Goal: Navigation & Orientation: Find specific page/section

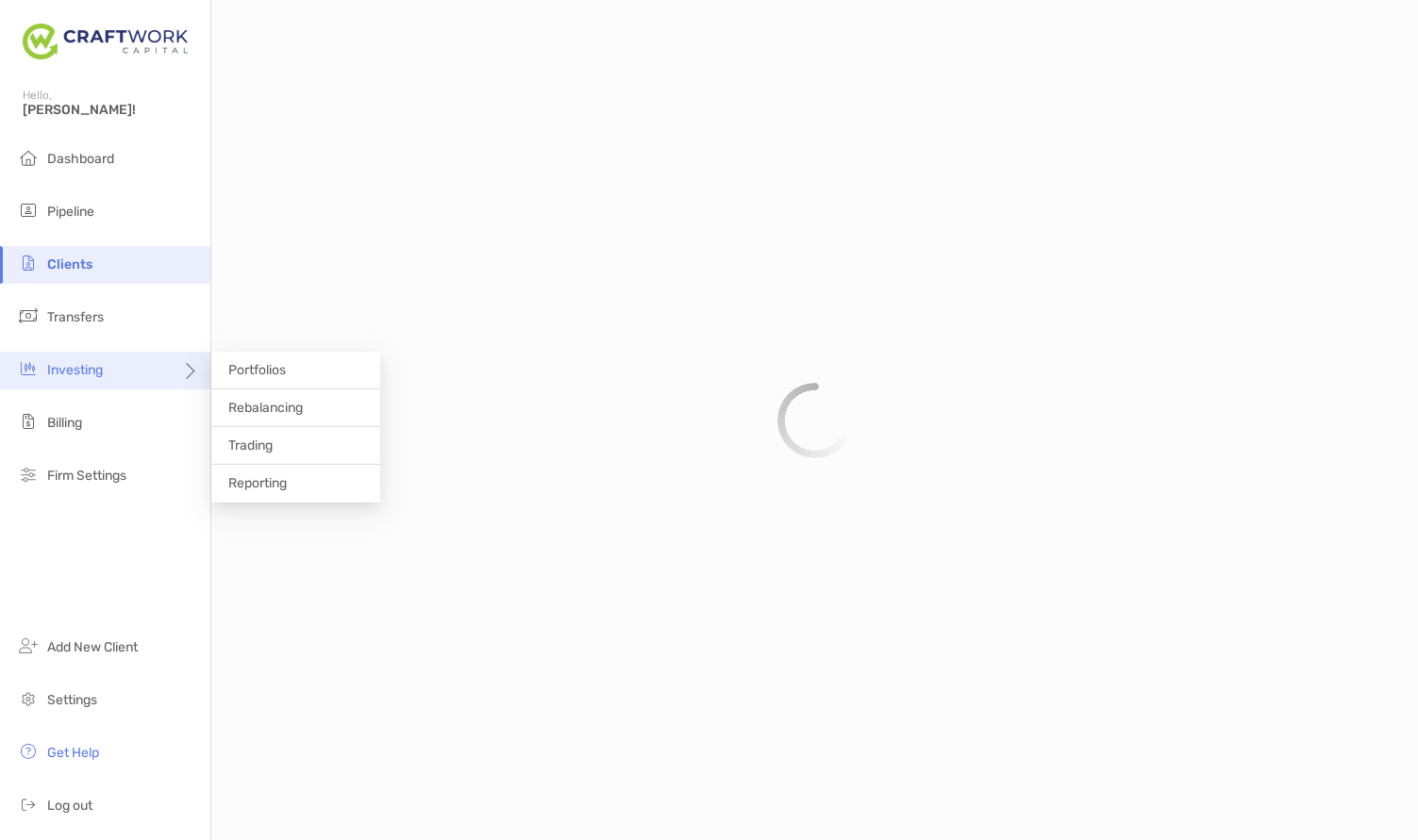
click at [89, 374] on span "Investing" at bounding box center [74, 370] width 56 height 16
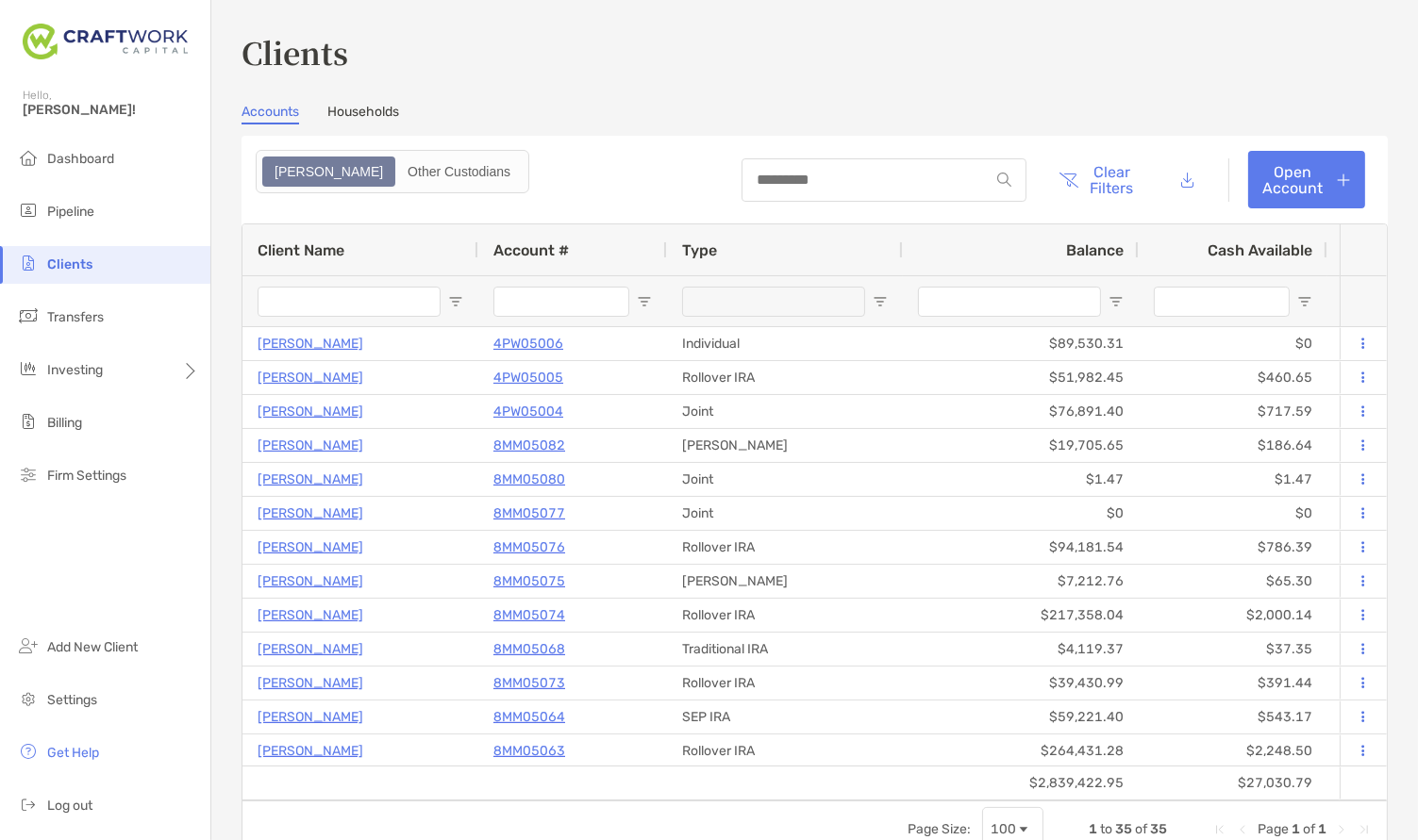
click at [83, 266] on span "Clients" at bounding box center [69, 265] width 45 height 16
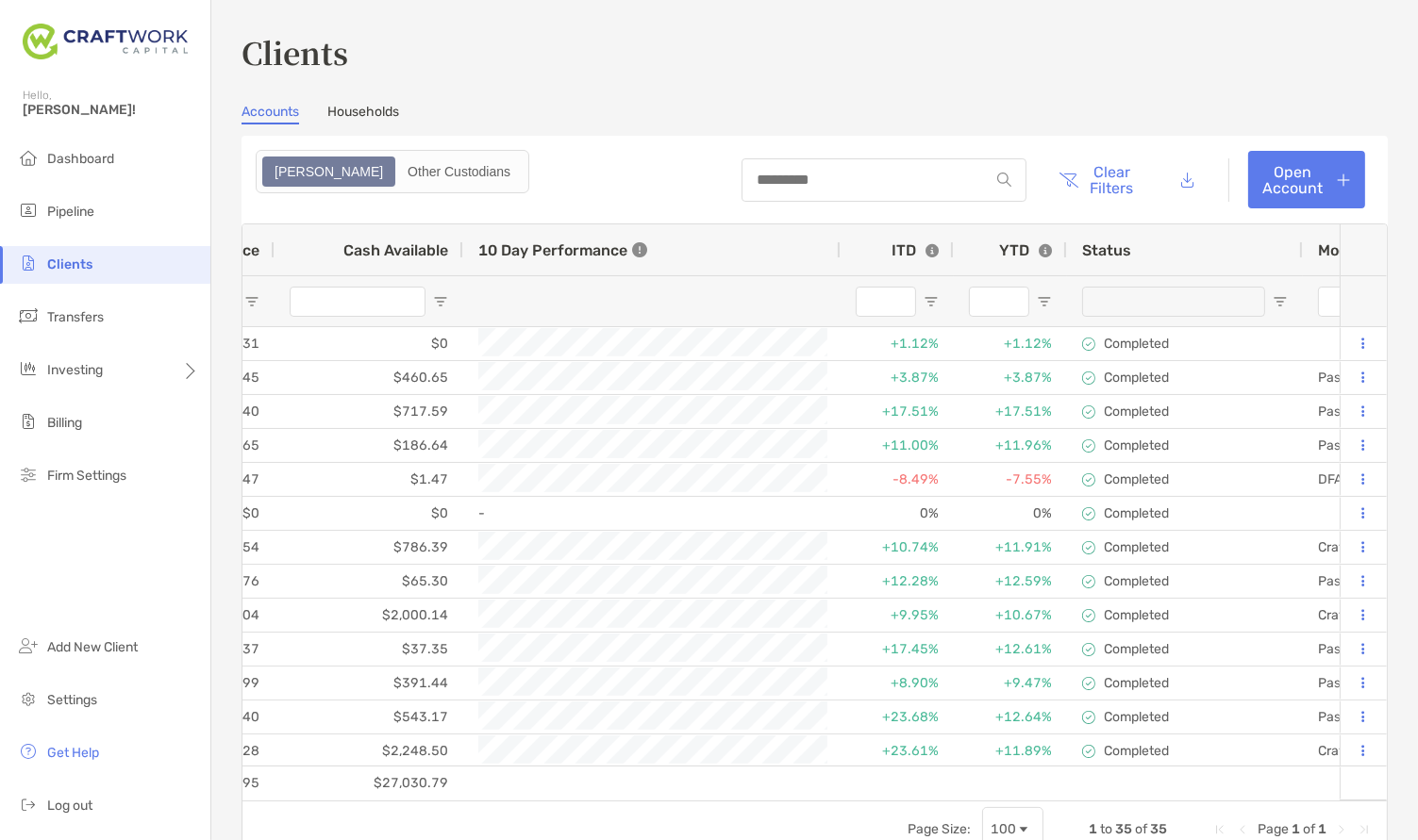
click at [1021, 248] on div "YTD" at bounding box center [1025, 250] width 53 height 18
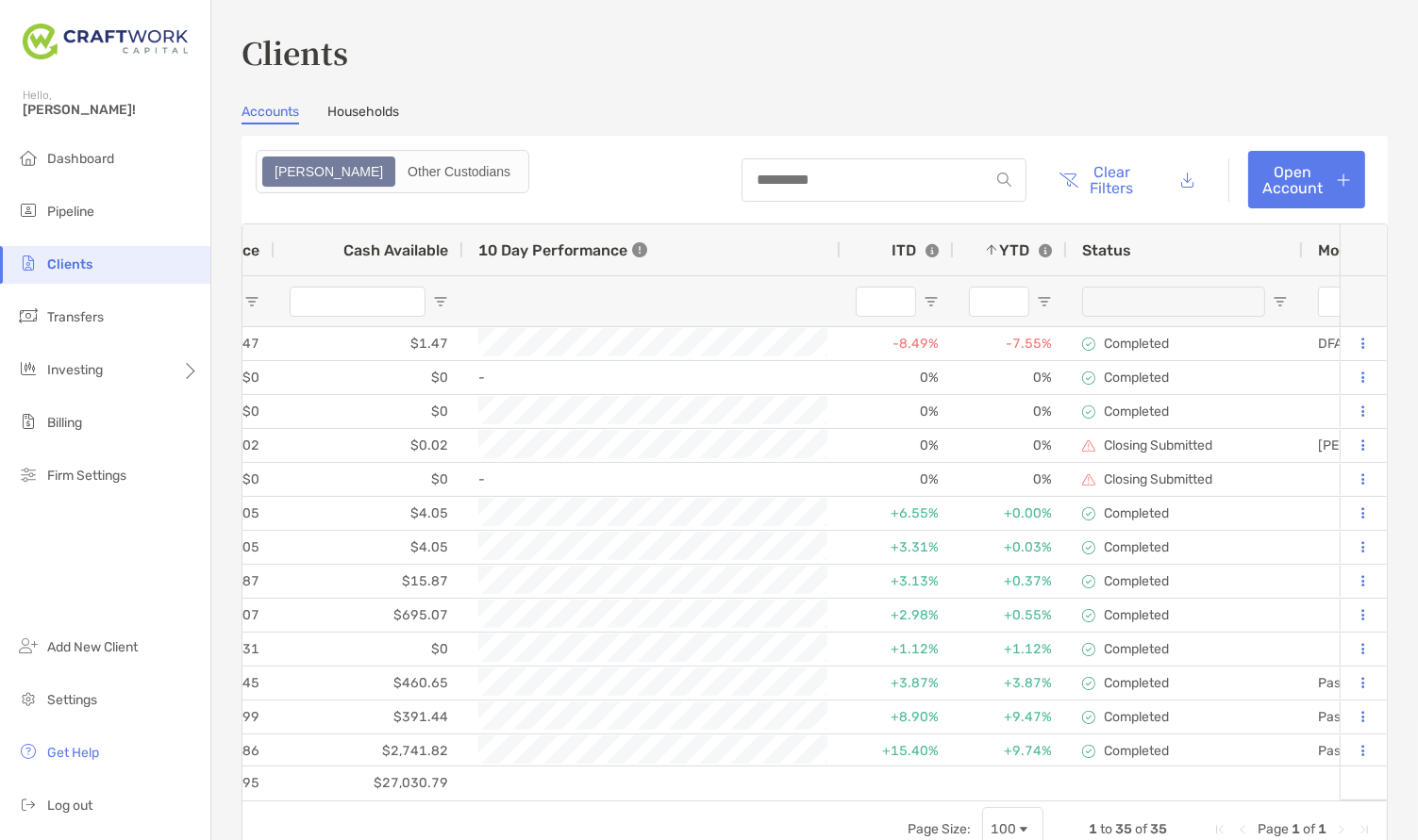
click at [1021, 248] on div "YTD" at bounding box center [1025, 250] width 53 height 18
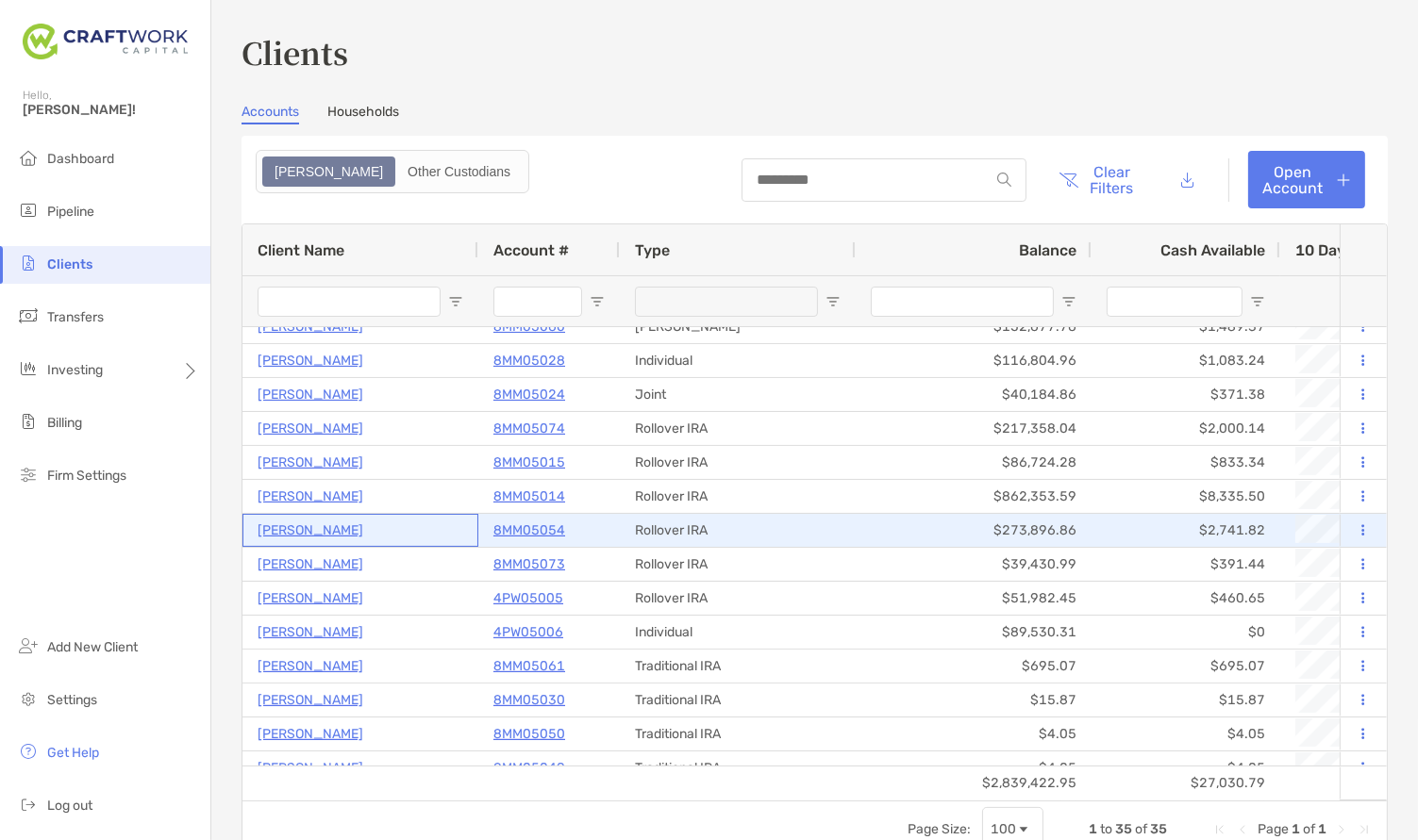
click at [322, 534] on p "[PERSON_NAME]" at bounding box center [310, 530] width 106 height 23
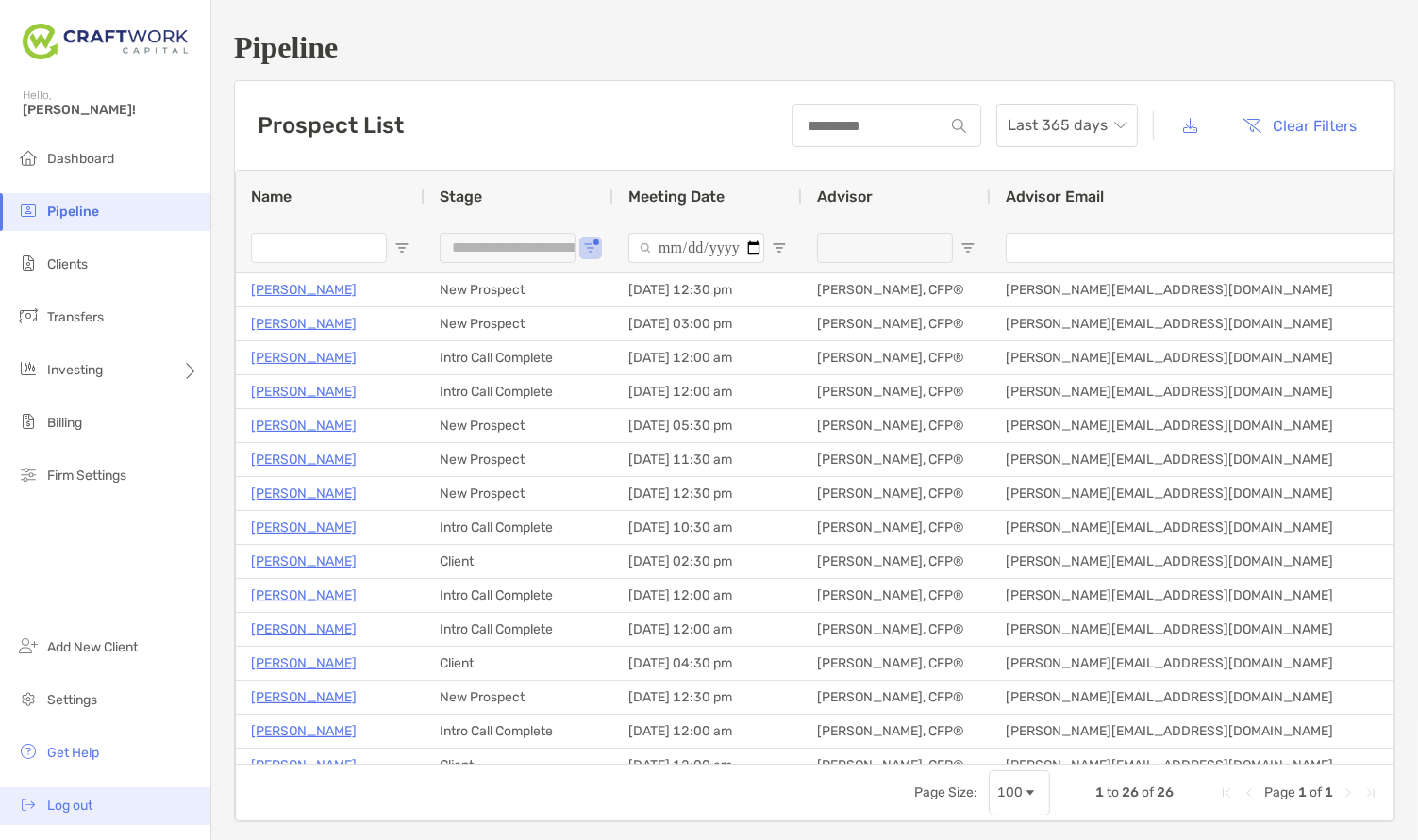
click at [40, 804] on li "Log out" at bounding box center [105, 806] width 210 height 38
